Goal: Check status: Check status

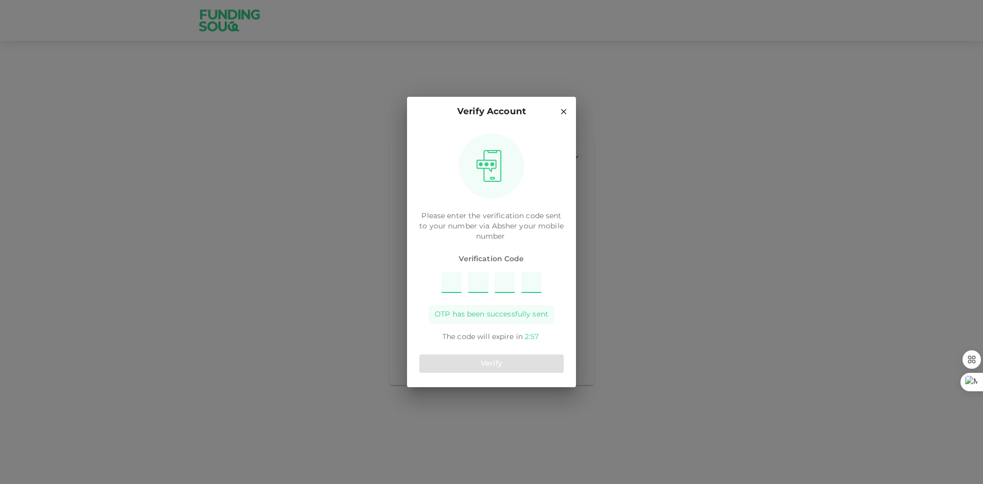
type input "1"
type input "8"
type input "2"
type input "7"
click at [499, 375] on div "Verify" at bounding box center [491, 363] width 144 height 27
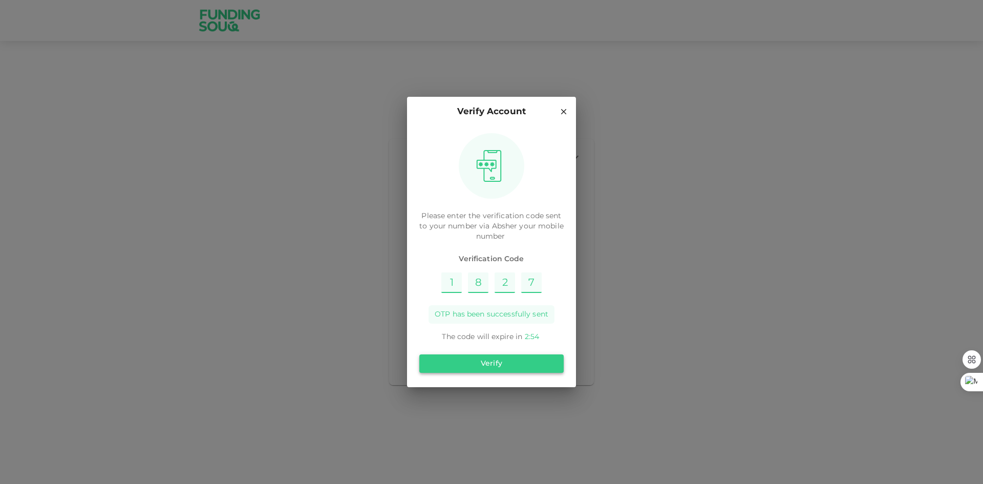
click at [500, 364] on button "Verify" at bounding box center [491, 363] width 144 height 18
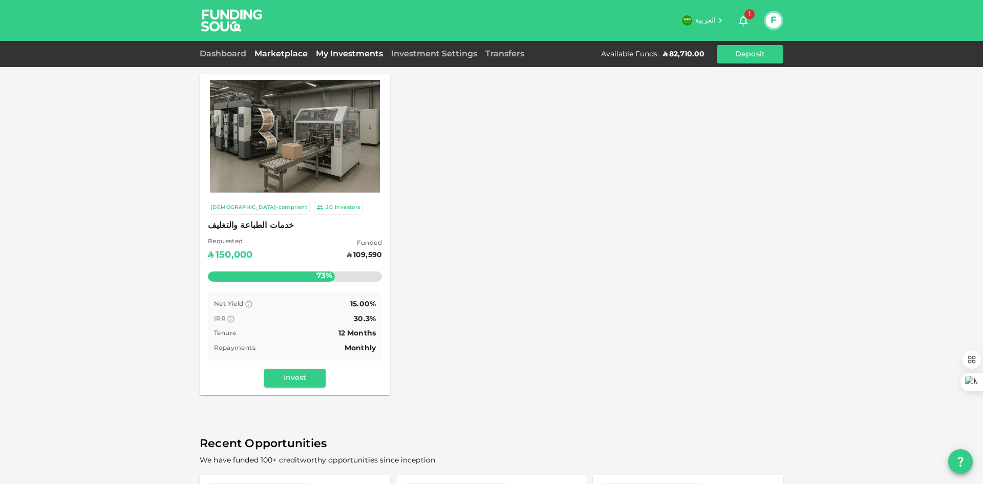
click at [323, 53] on link "My Investments" at bounding box center [349, 54] width 75 height 8
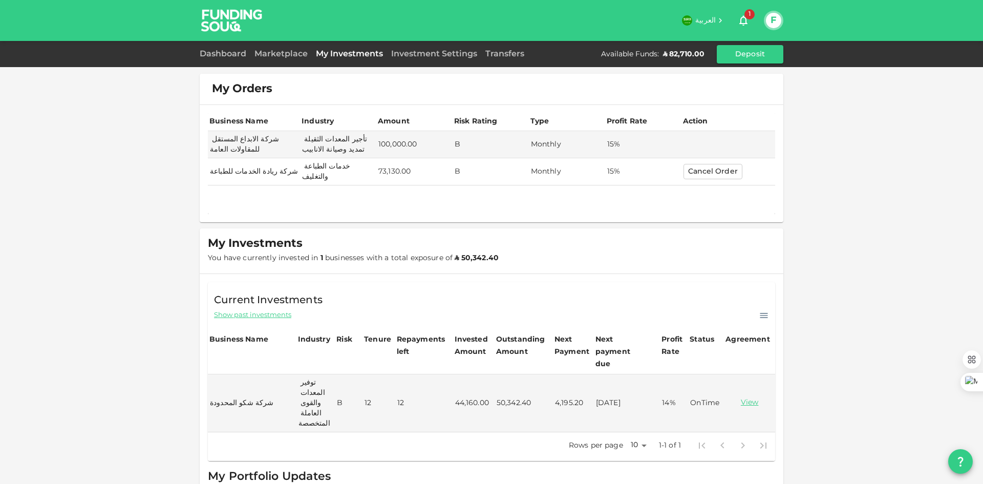
click at [400, 202] on div at bounding box center [491, 199] width 567 height 29
